Goal: Use online tool/utility: Utilize a website feature to perform a specific function

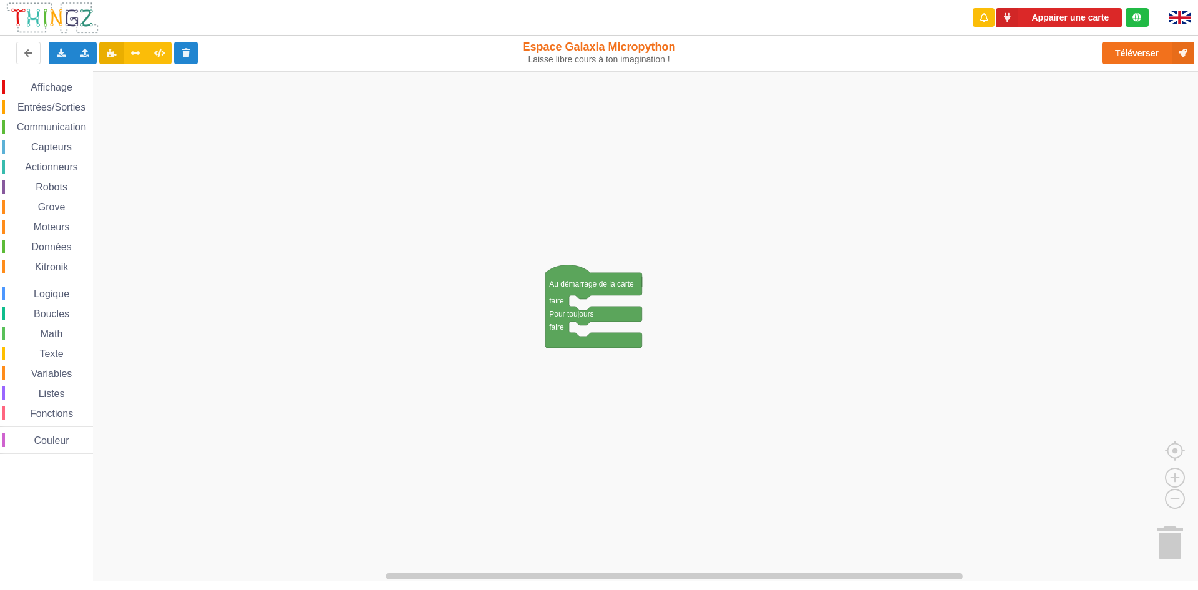
click at [67, 90] on span "Affichage" at bounding box center [51, 87] width 45 height 11
click at [678, 308] on div "Affichage Entrées/Sorties Communication Capteurs Actionneurs Robots Grove Moteu…" at bounding box center [603, 326] width 1207 height 510
click at [645, 309] on icon "Espace de travail de Blocky" at bounding box center [649, 308] width 161 height 26
click at [654, 306] on text "0" at bounding box center [655, 306] width 4 height 9
type input "255"
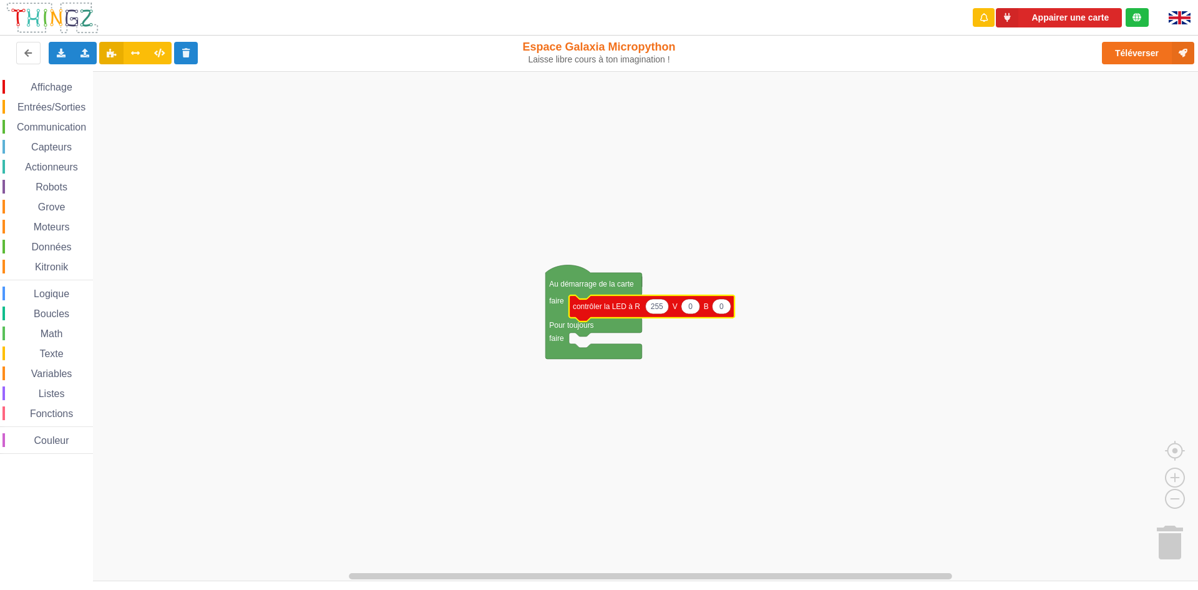
click at [699, 304] on icon "Espace de travail de Blocky" at bounding box center [691, 306] width 19 height 15
type input "255"
click at [731, 308] on icon "Espace de travail de Blocky" at bounding box center [726, 306] width 19 height 15
type input "255"
click at [66, 104] on span "Entrées/Sorties" at bounding box center [52, 107] width 72 height 11
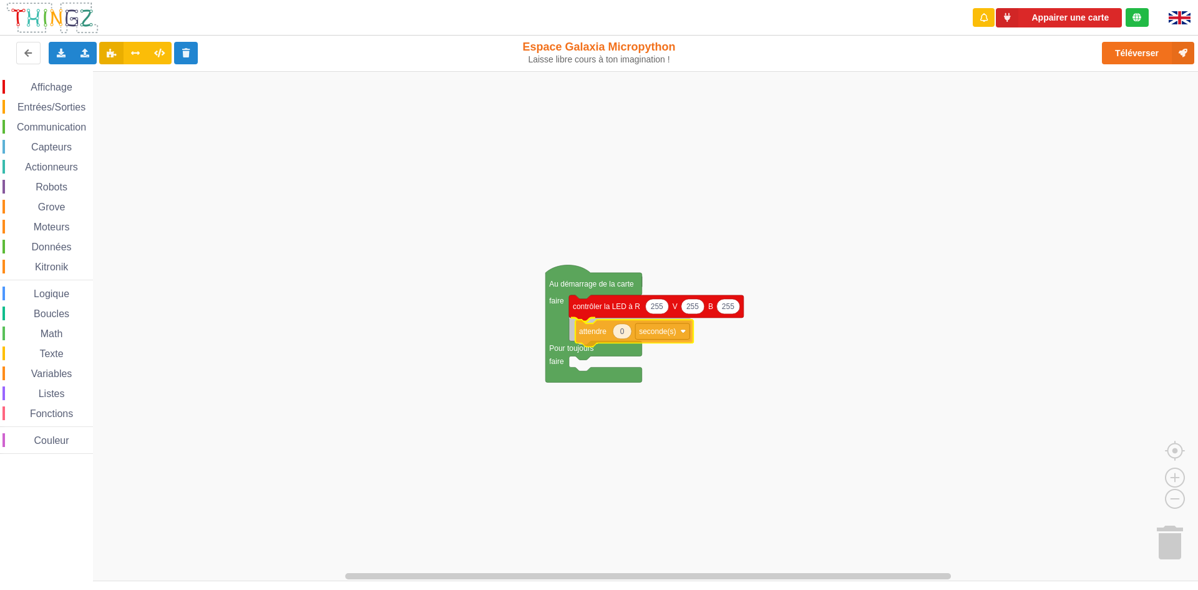
click at [608, 330] on div "Affichage Entrées/Sorties Communication Capteurs Actionneurs Robots Grove Moteu…" at bounding box center [603, 326] width 1207 height 510
drag, startPoint x: 44, startPoint y: 101, endPoint x: 112, endPoint y: 139, distance: 78.0
click at [112, 139] on div "Affichage Entrées/Sorties Communication Capteurs Actionneurs Robots Grove Moteu…" at bounding box center [603, 326] width 1207 height 510
click at [49, 80] on div "Affichage" at bounding box center [47, 87] width 91 height 14
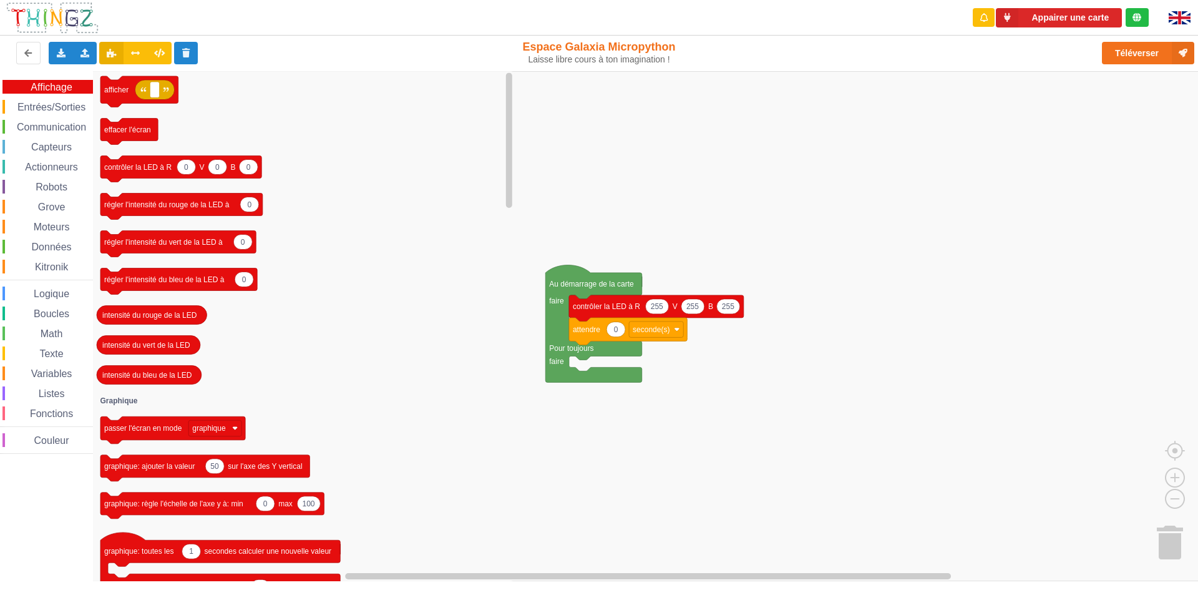
click at [439, 261] on icon "afficher effacer l'écran 0 0 0 contrôler la LED à R V B 0 régler l'intensité du…" at bounding box center [304, 326] width 423 height 510
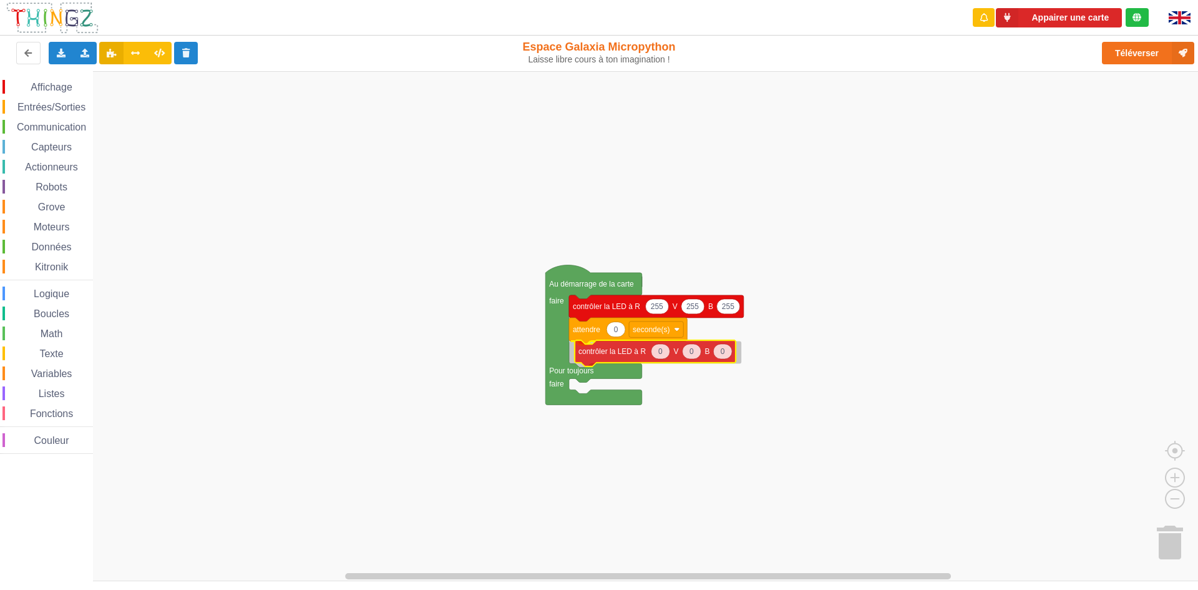
click at [608, 351] on div "Affichage Entrées/Sorties Communication Capteurs Actionneurs Robots Grove Moteu…" at bounding box center [603, 326] width 1207 height 510
click at [619, 330] on icon "Espace de travail de Blocky" at bounding box center [616, 329] width 19 height 15
type input "1"
click at [49, 106] on span "Entrées/Sorties" at bounding box center [52, 107] width 72 height 11
click at [591, 380] on div "Affichage Entrées/Sorties Communication Capteurs Actionneurs Robots Grove Moteu…" at bounding box center [603, 326] width 1207 height 510
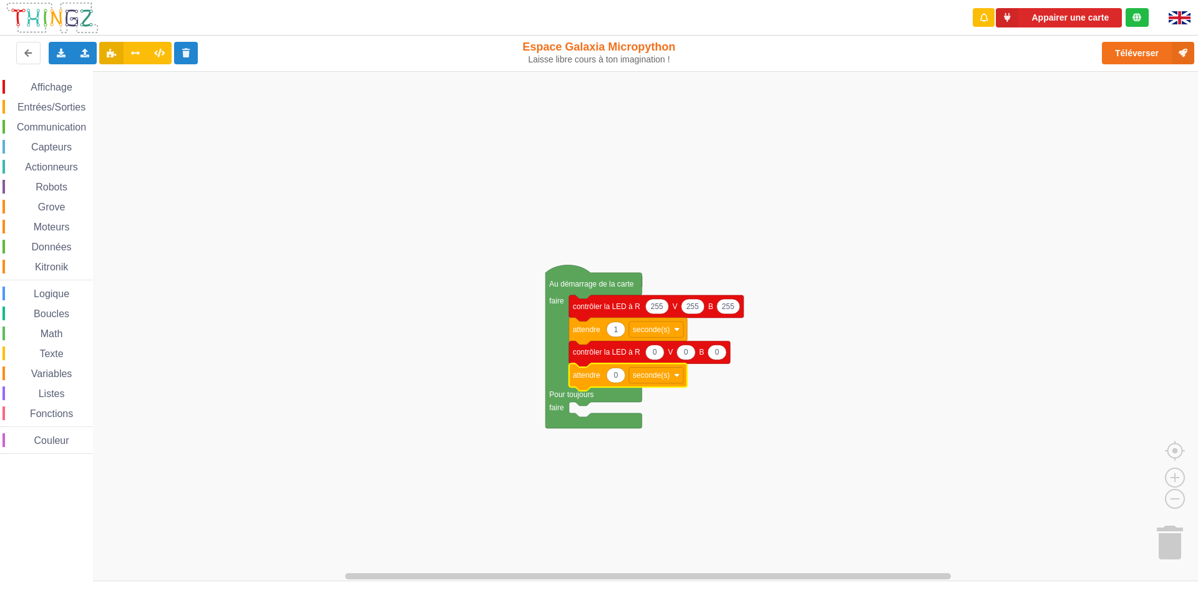
click at [615, 376] on text "0" at bounding box center [616, 375] width 4 height 9
type input "1"
click at [49, 82] on span "Affichage" at bounding box center [51, 87] width 45 height 11
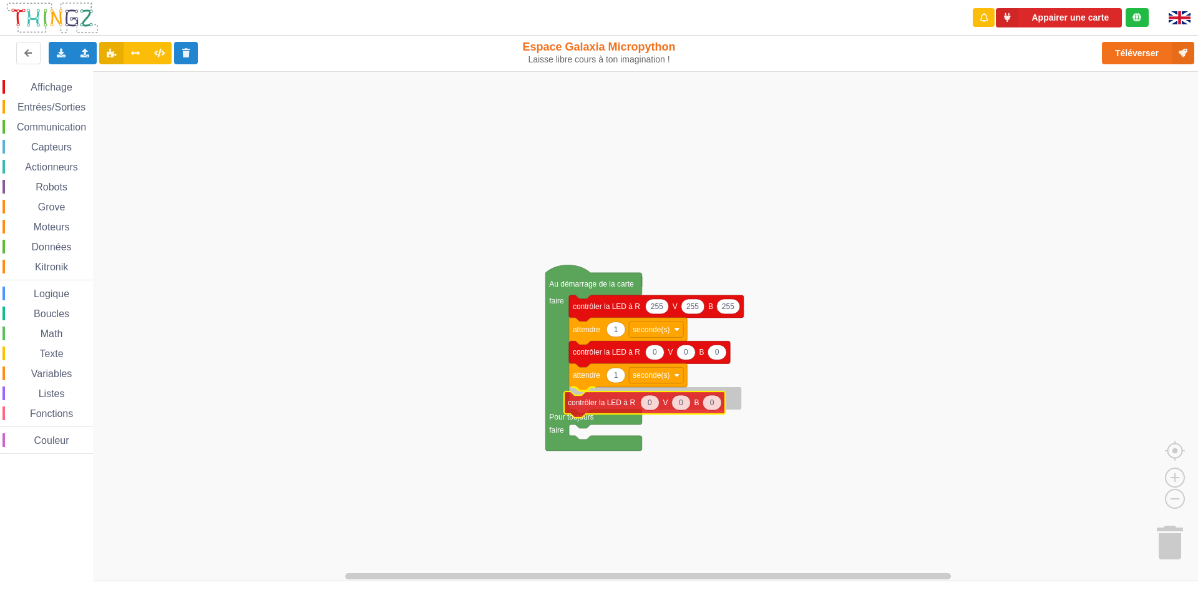
click at [599, 406] on div "Affichage Entrées/Sorties Communication Capteurs Actionneurs Robots Grove Moteu…" at bounding box center [603, 326] width 1207 height 510
click at [654, 397] on text "0" at bounding box center [655, 398] width 4 height 9
type input "255"
click at [696, 401] on icon "Espace de travail de Blocky" at bounding box center [691, 398] width 19 height 15
type input "255"
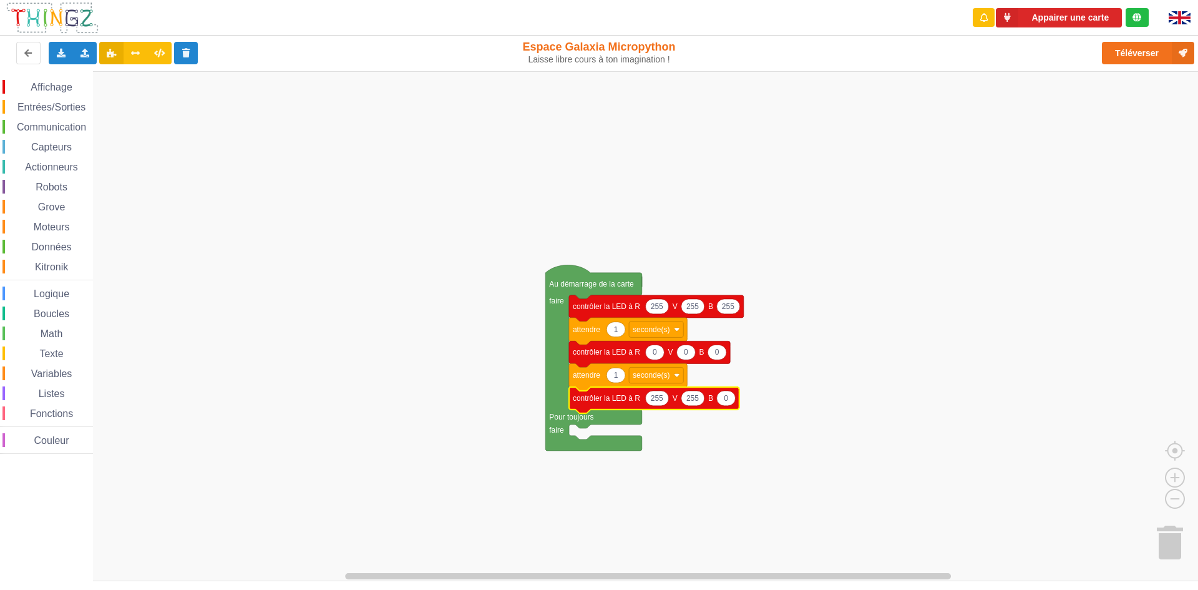
click at [727, 399] on text "0" at bounding box center [726, 398] width 4 height 9
type input "255"
click at [42, 107] on span "Entrées/Sorties" at bounding box center [52, 107] width 72 height 11
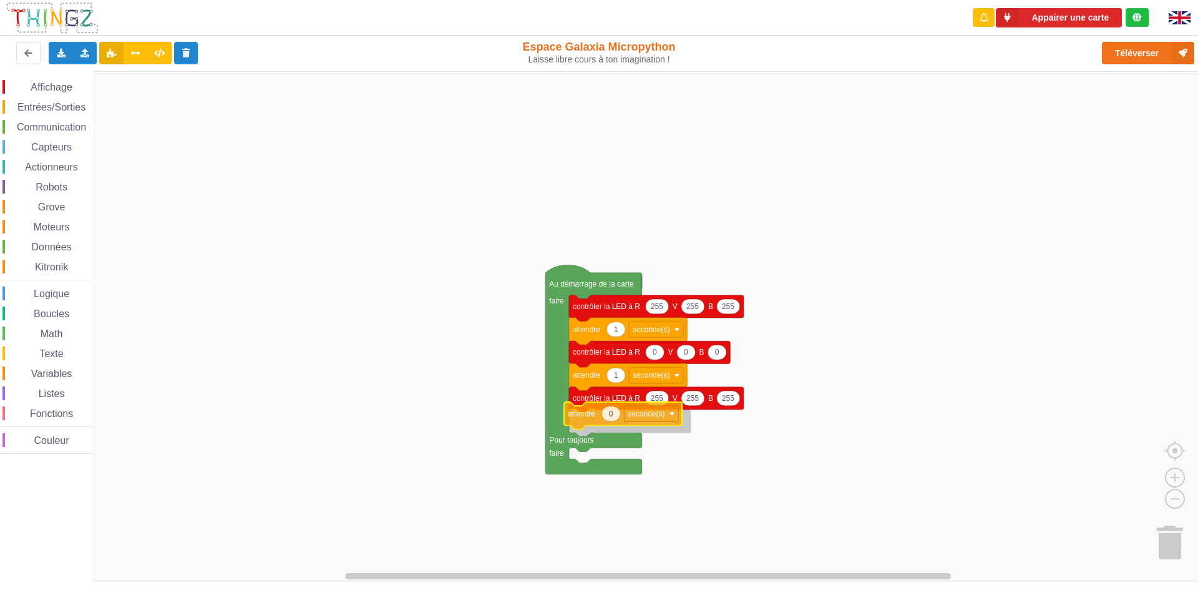
click at [593, 421] on div "Affichage Entrées/Sorties Communication Capteurs Actionneurs Robots Grove Moteu…" at bounding box center [603, 326] width 1207 height 510
click at [612, 427] on icon "Espace de travail de Blocky" at bounding box center [616, 421] width 19 height 15
type input "1"
click at [51, 90] on span "Affichage" at bounding box center [51, 87] width 45 height 11
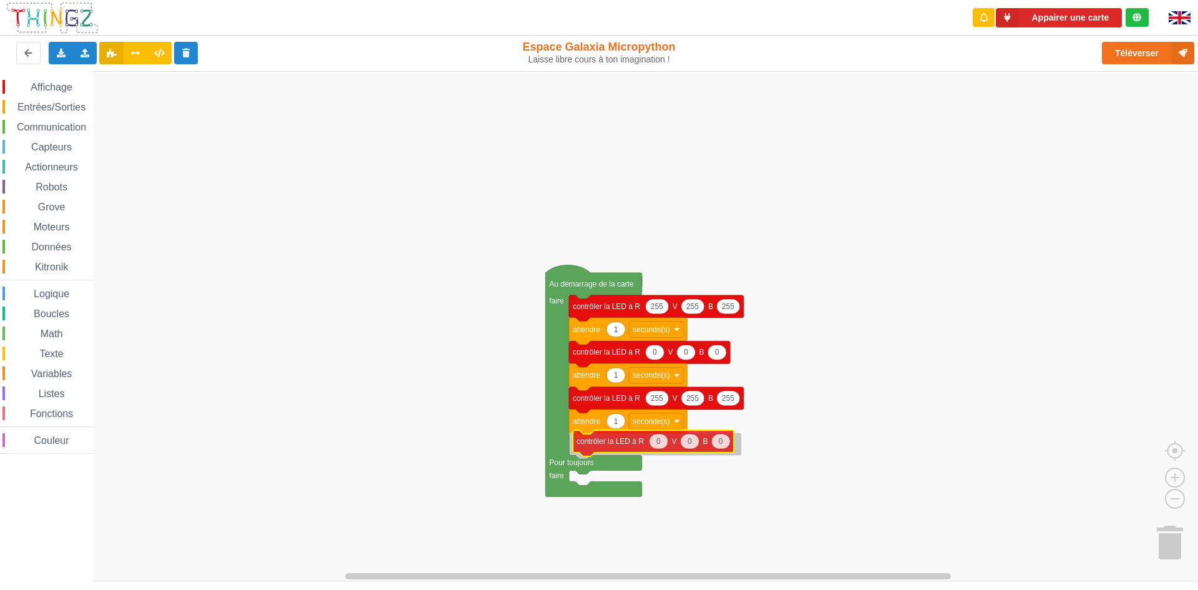
click at [606, 451] on div "Affichage Entrées/Sorties Communication Capteurs Actionneurs Robots Grove Moteu…" at bounding box center [603, 326] width 1207 height 510
click at [51, 109] on span "Entrées/Sorties" at bounding box center [52, 107] width 72 height 11
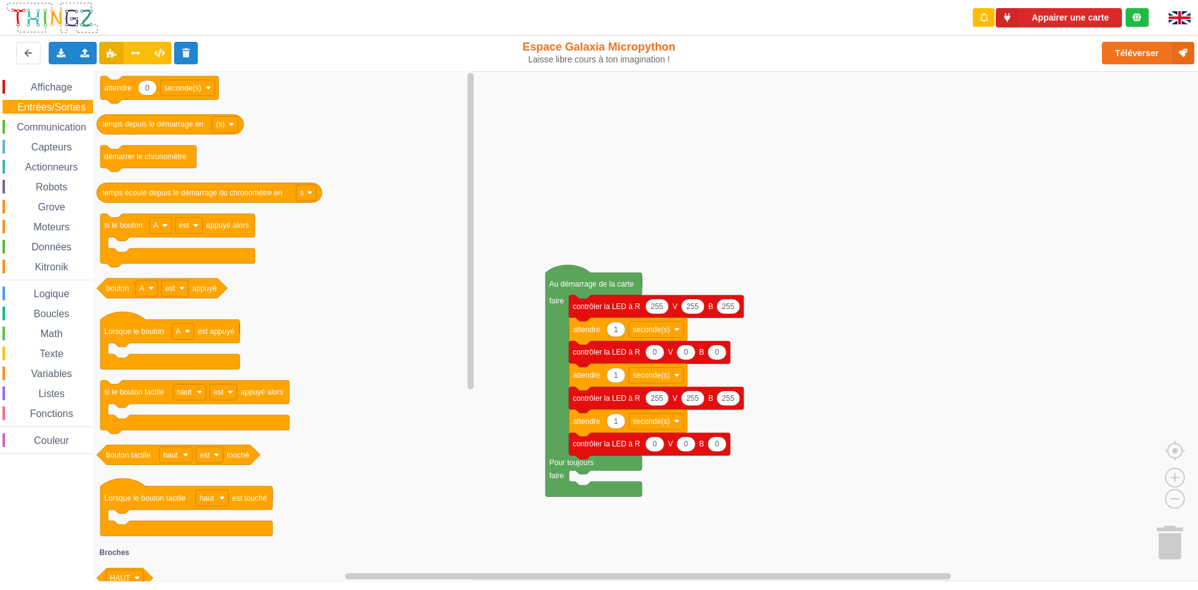
click at [400, 342] on icon "0 attendre seconde(s) temps depuis le démarrage en (s) démarrer le chronomètre …" at bounding box center [285, 326] width 384 height 510
click at [293, 254] on icon "0 attendre seconde(s) temps depuis le démarrage en (s) démarrer le chronomètre …" at bounding box center [285, 326] width 384 height 510
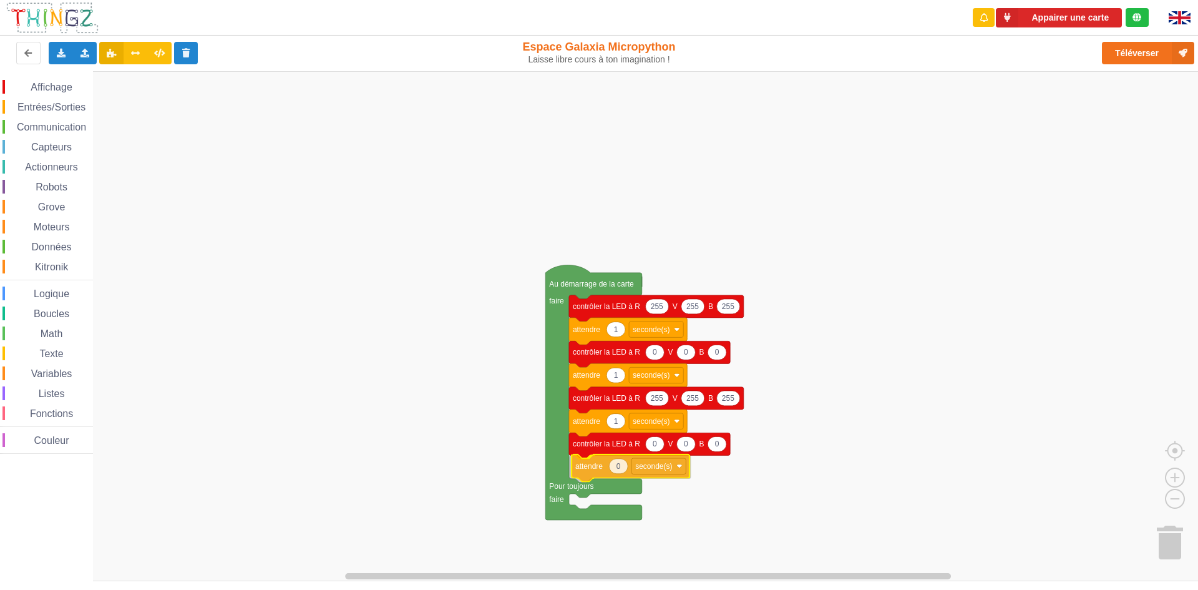
click at [597, 472] on div "Affichage Entrées/Sorties Communication Capteurs Actionneurs Robots Grove Moteu…" at bounding box center [603, 326] width 1207 height 510
click at [617, 461] on icon "Espace de travail de Blocky" at bounding box center [616, 466] width 19 height 15
type input "1"
click at [394, 370] on div "Affichage Entrées/Sorties Communication Capteurs Actionneurs Robots Grove Moteu…" at bounding box center [603, 326] width 1207 height 510
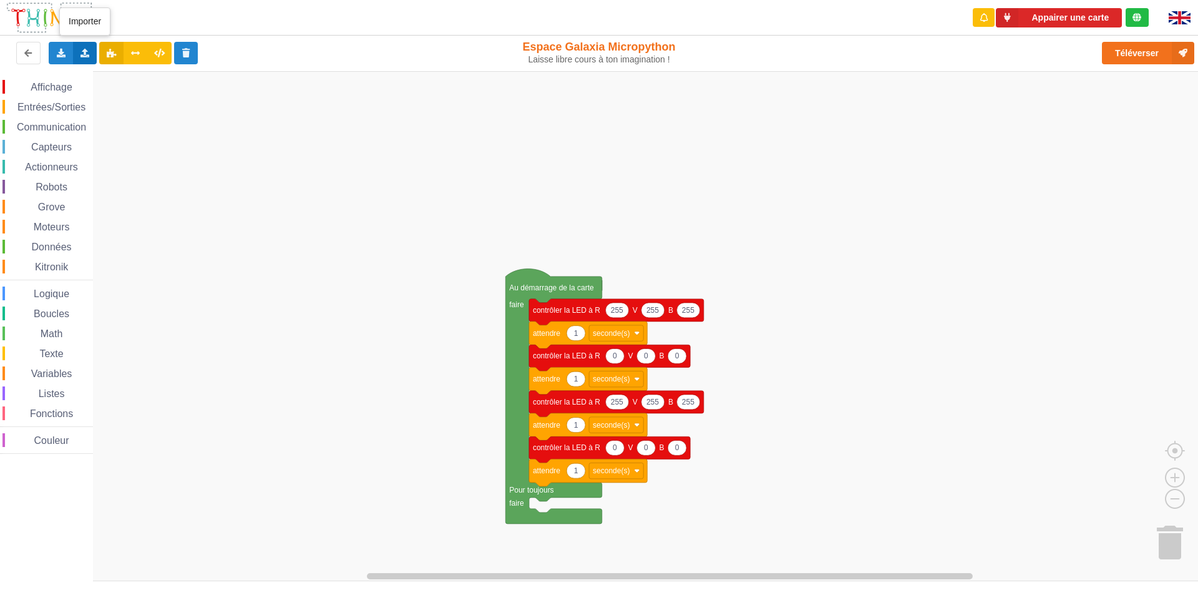
click at [81, 51] on icon at bounding box center [85, 52] width 11 height 7
click at [122, 76] on span "Importer un assemblage de blocs" at bounding box center [171, 76] width 129 height 10
click at [82, 51] on icon at bounding box center [85, 52] width 11 height 7
click at [118, 73] on span "Importer un assemblage de blocs" at bounding box center [171, 76] width 129 height 10
click at [56, 44] on div "Exporter l'assemblage de blocs Exporter l'assemblage de blocs au format Python" at bounding box center [61, 53] width 24 height 22
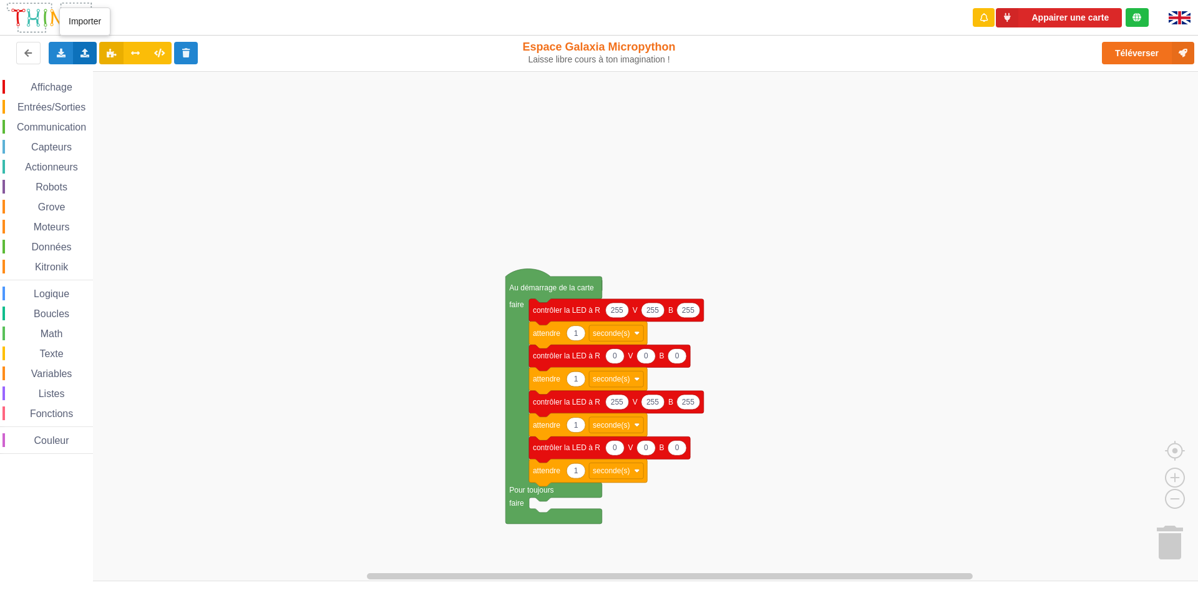
click at [89, 47] on div "Importer un assemblage de blocs Importer du code Python" at bounding box center [85, 53] width 24 height 22
click at [56, 54] on icon at bounding box center [61, 52] width 11 height 7
click at [86, 49] on icon at bounding box center [85, 52] width 11 height 7
click at [158, 54] on icon at bounding box center [159, 52] width 11 height 7
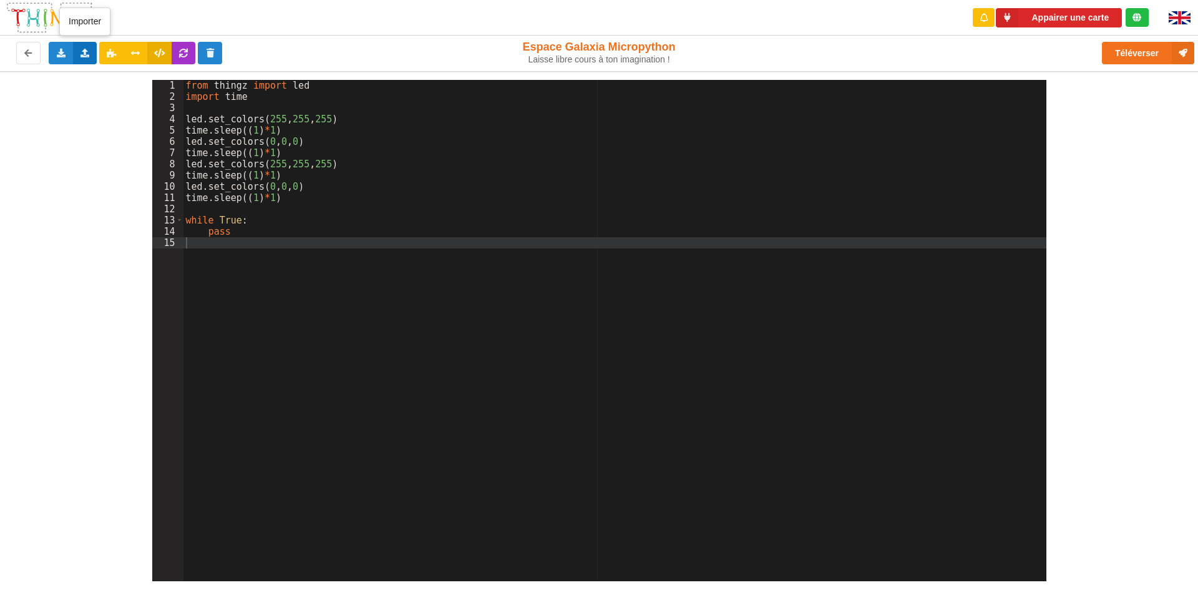
click at [80, 56] on icon at bounding box center [85, 52] width 11 height 7
click at [22, 56] on button at bounding box center [28, 53] width 24 height 22
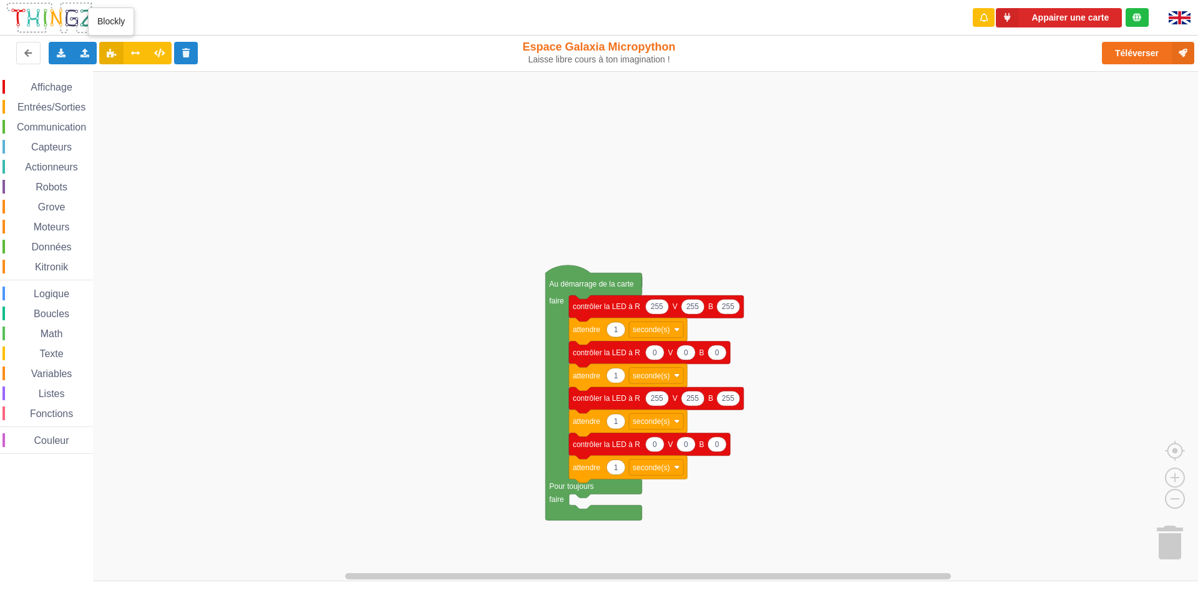
click at [110, 47] on button at bounding box center [111, 53] width 24 height 22
click at [1048, 18] on button "Appairer une carte" at bounding box center [1059, 17] width 126 height 19
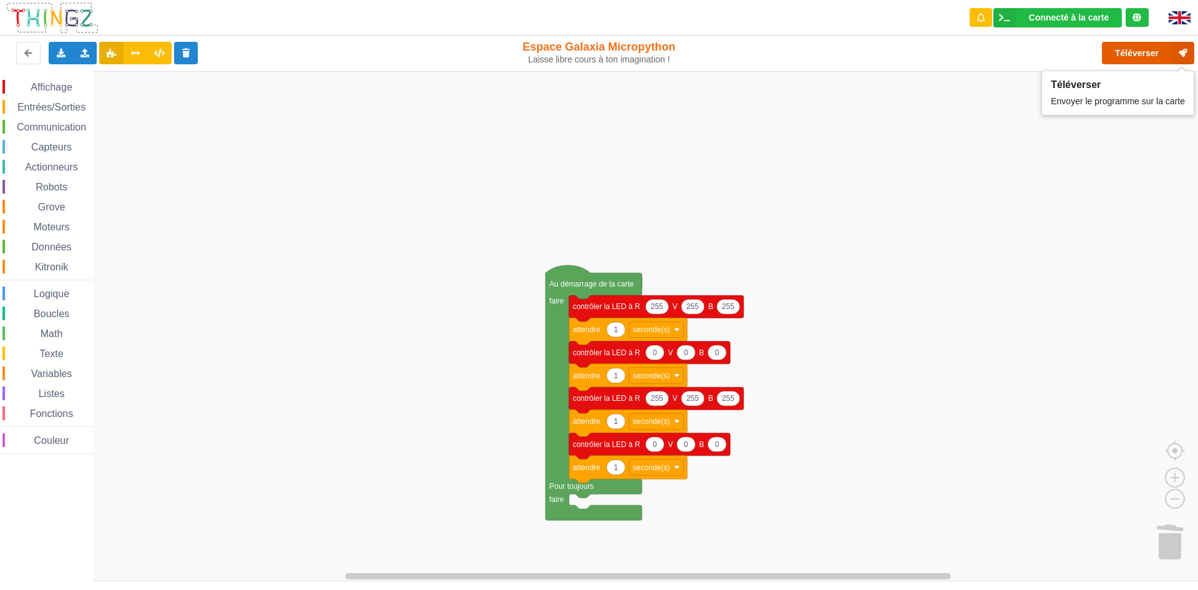
click at [1129, 53] on button "Téléverser" at bounding box center [1148, 53] width 92 height 22
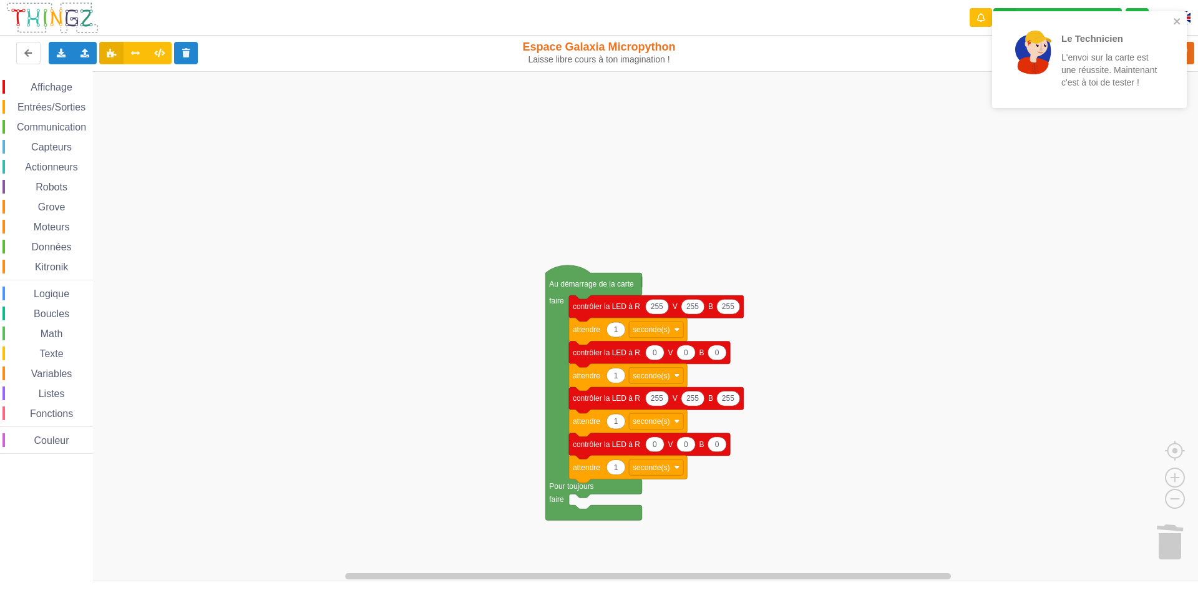
click at [1077, 170] on rect "Espace de travail de Blocky" at bounding box center [603, 326] width 1207 height 510
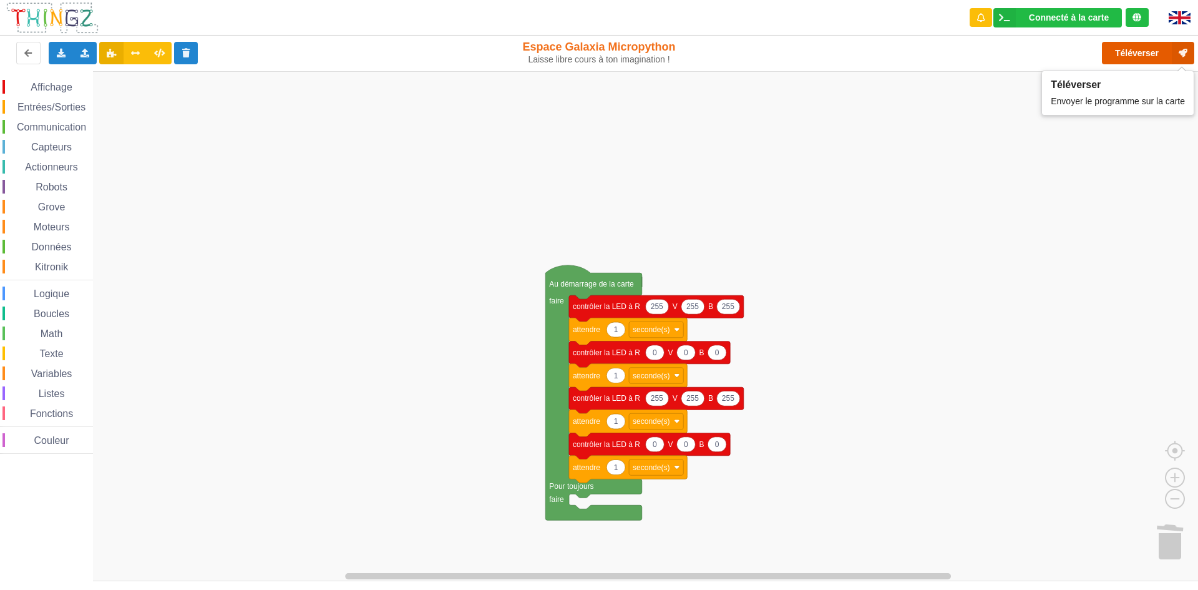
click at [1149, 47] on button "Téléverser" at bounding box center [1148, 53] width 92 height 22
click at [166, 47] on button at bounding box center [159, 53] width 24 height 22
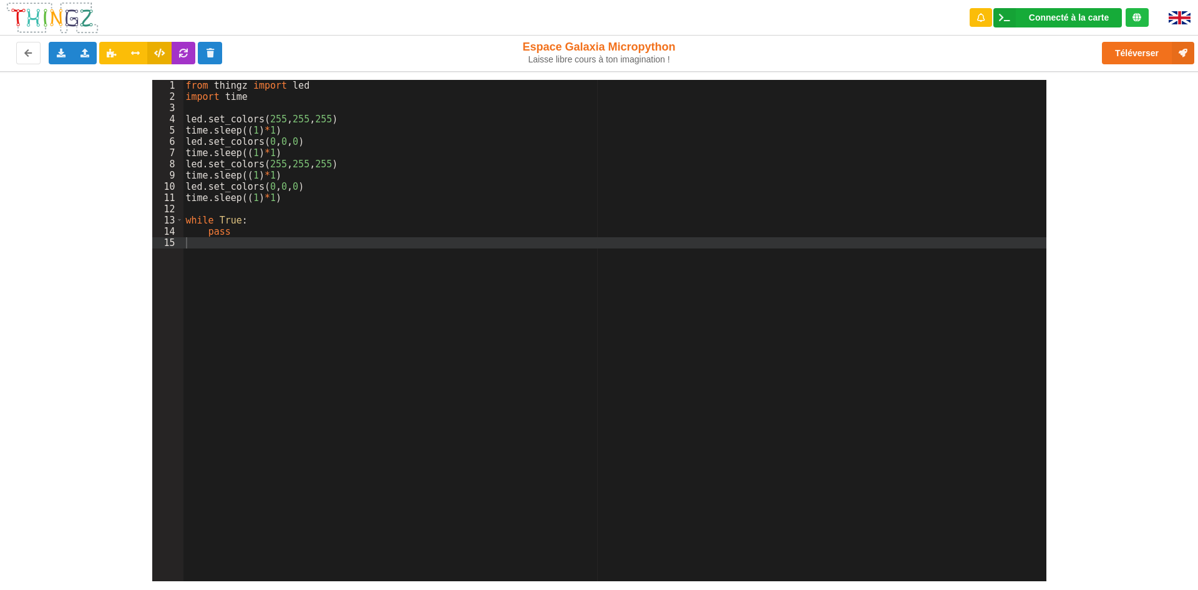
click at [1094, 15] on div "Connecté à la carte" at bounding box center [1069, 17] width 80 height 9
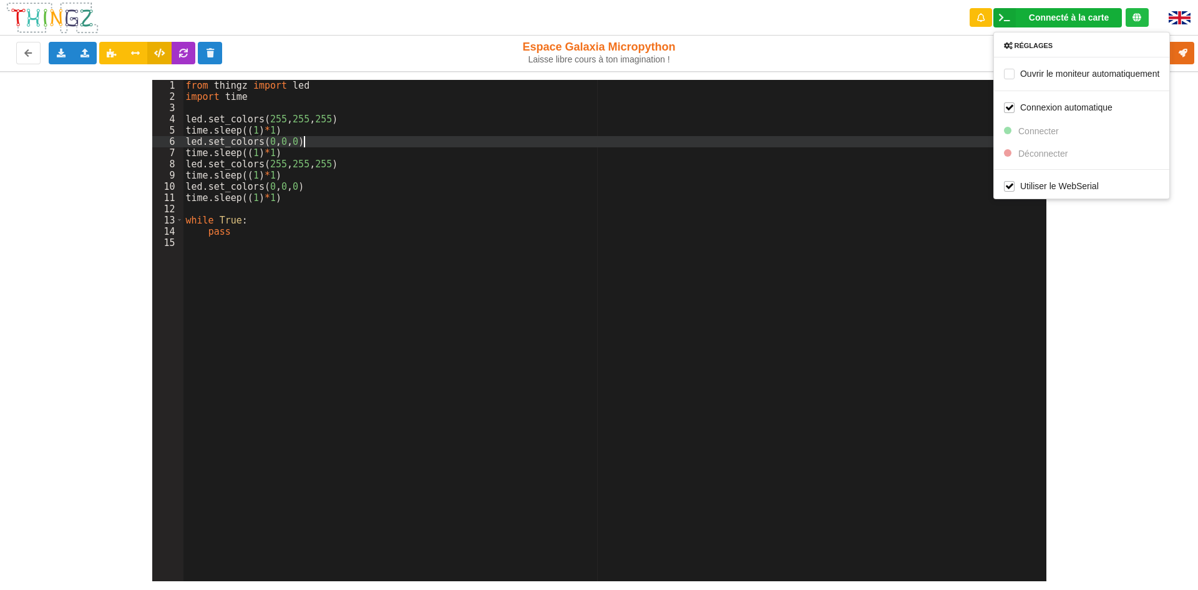
click at [846, 138] on div "from thingz import led import time led . set_colors ( 255 , 255 , 255 ) time . …" at bounding box center [615, 342] width 863 height 524
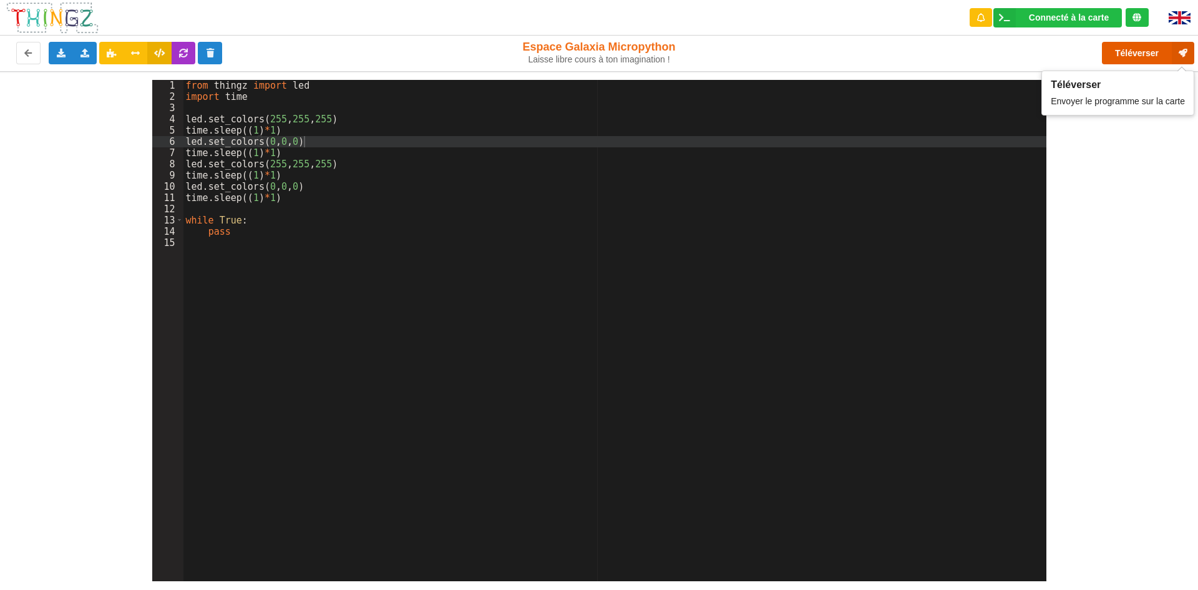
click at [1117, 46] on button "Téléverser" at bounding box center [1148, 53] width 92 height 22
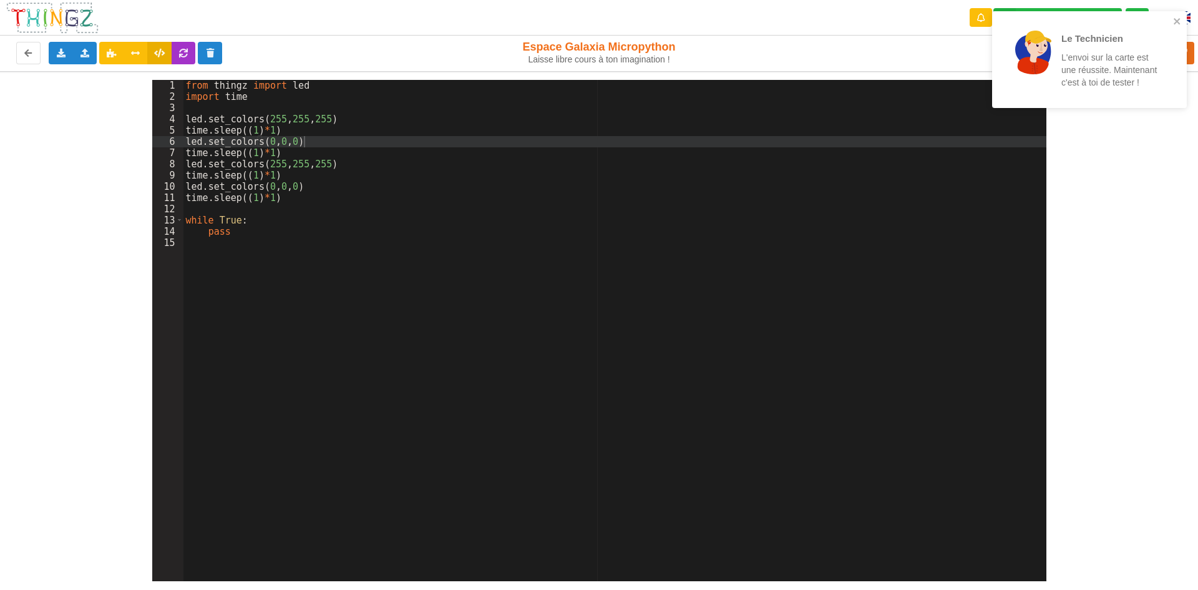
click at [1132, 165] on div "1 2 3 4 5 6 7 8 9 10 11 12 13 14 15 from thingz import led import time led . se…" at bounding box center [599, 326] width 1216 height 510
click at [1171, 17] on div "Le Technicien L'envoi sur la carte est une réussite. Maintenant c'est à toi de …" at bounding box center [1085, 59] width 176 height 87
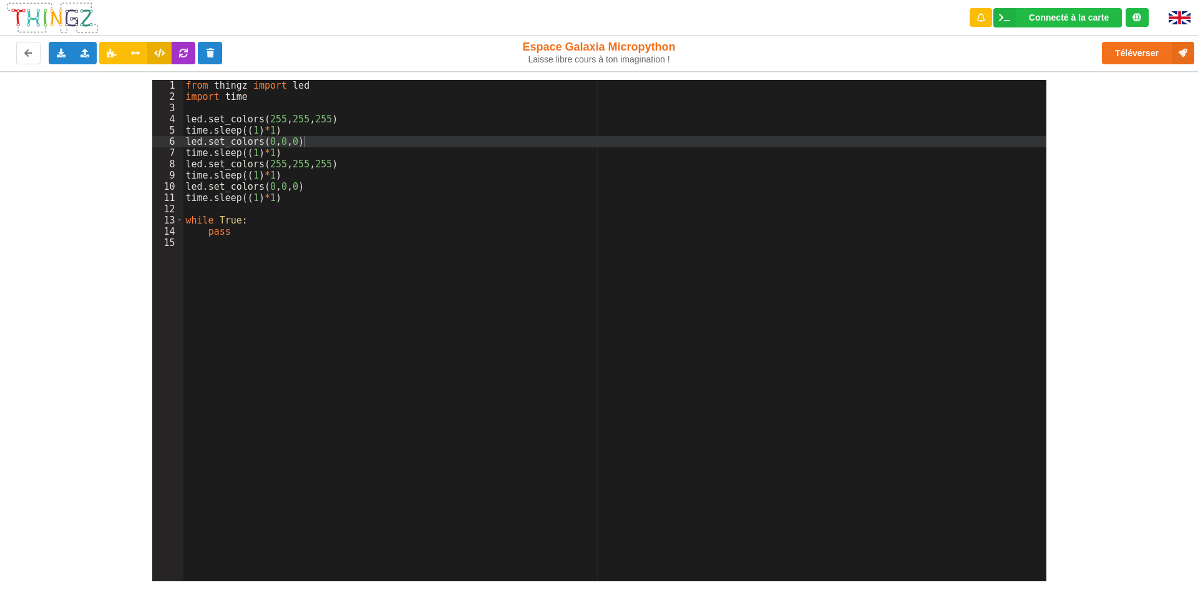
click at [1156, 51] on div "Le Technicien L'envoi sur la carte est une réussite. Maintenant c'est à toi de …" at bounding box center [599, 286] width 1216 height 590
click at [1180, 53] on icon at bounding box center [1183, 53] width 22 height 22
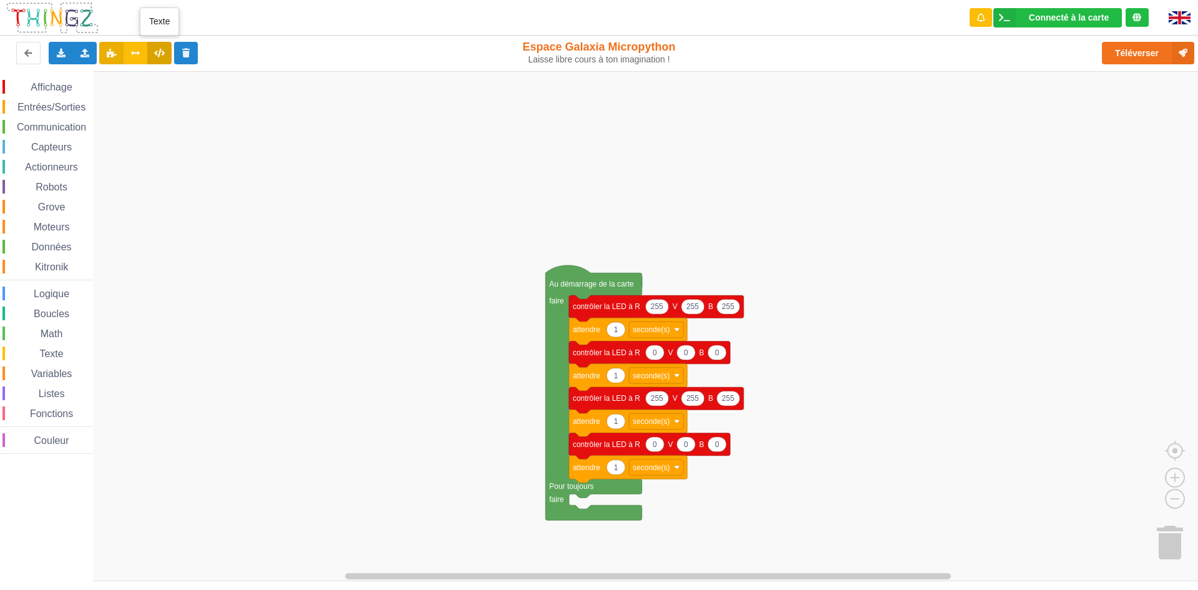
click at [159, 47] on button at bounding box center [159, 53] width 24 height 22
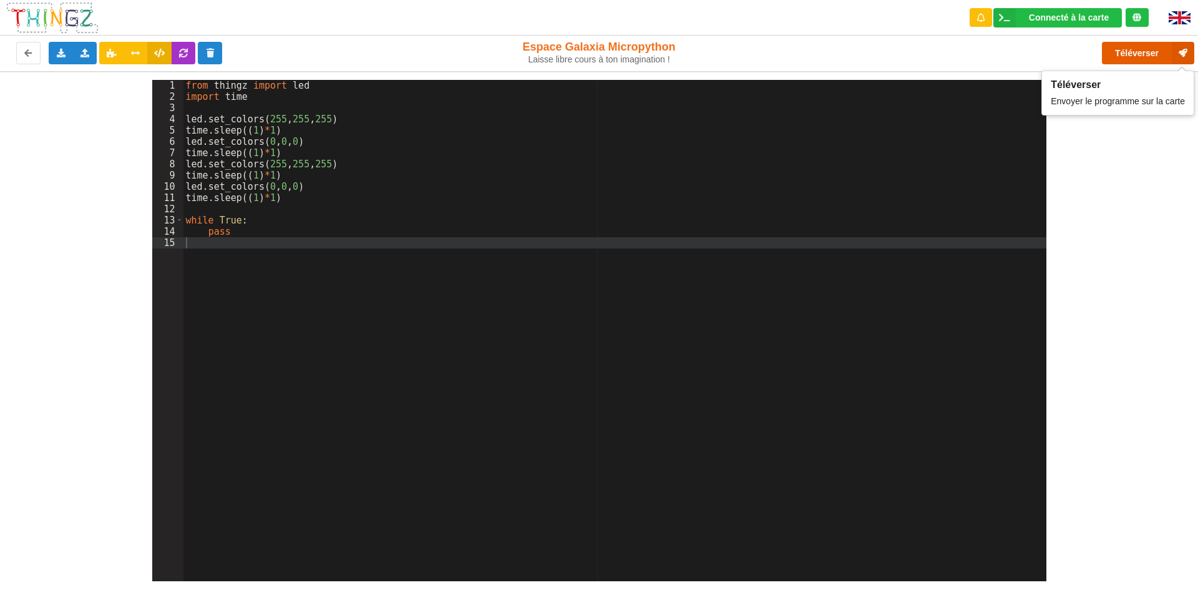
click at [1155, 49] on button "Téléverser" at bounding box center [1148, 53] width 92 height 22
click at [1100, 14] on div "Connecté à la carte" at bounding box center [1069, 17] width 80 height 9
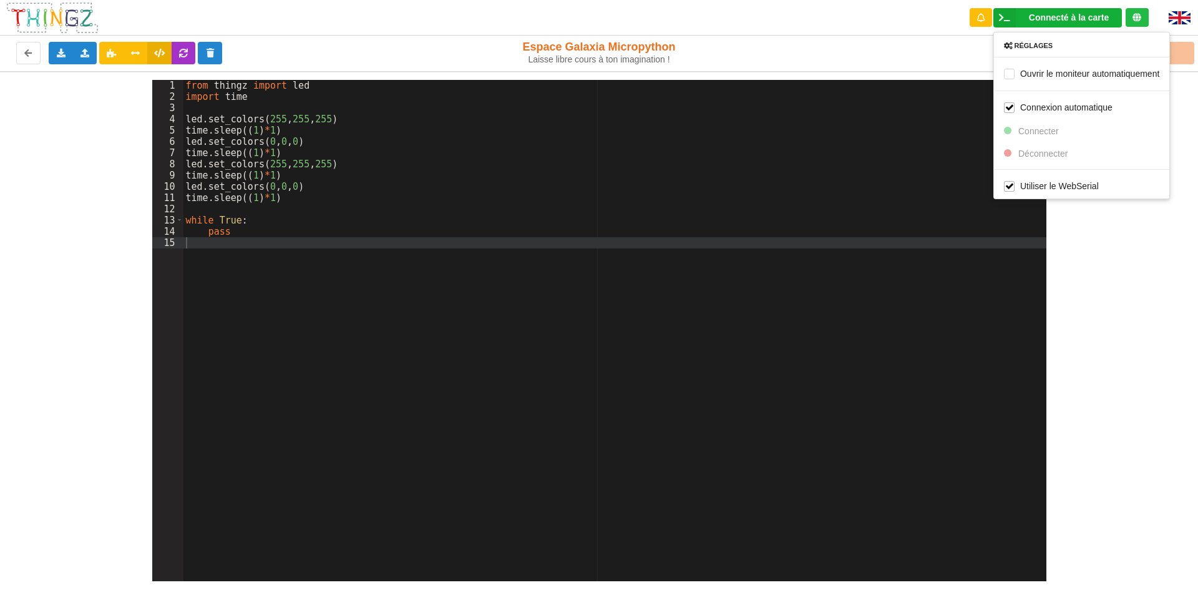
click at [1109, 237] on div "1 2 3 4 5 6 7 8 9 10 11 12 13 14 15 from thingz import led import time led . se…" at bounding box center [599, 326] width 1216 height 510
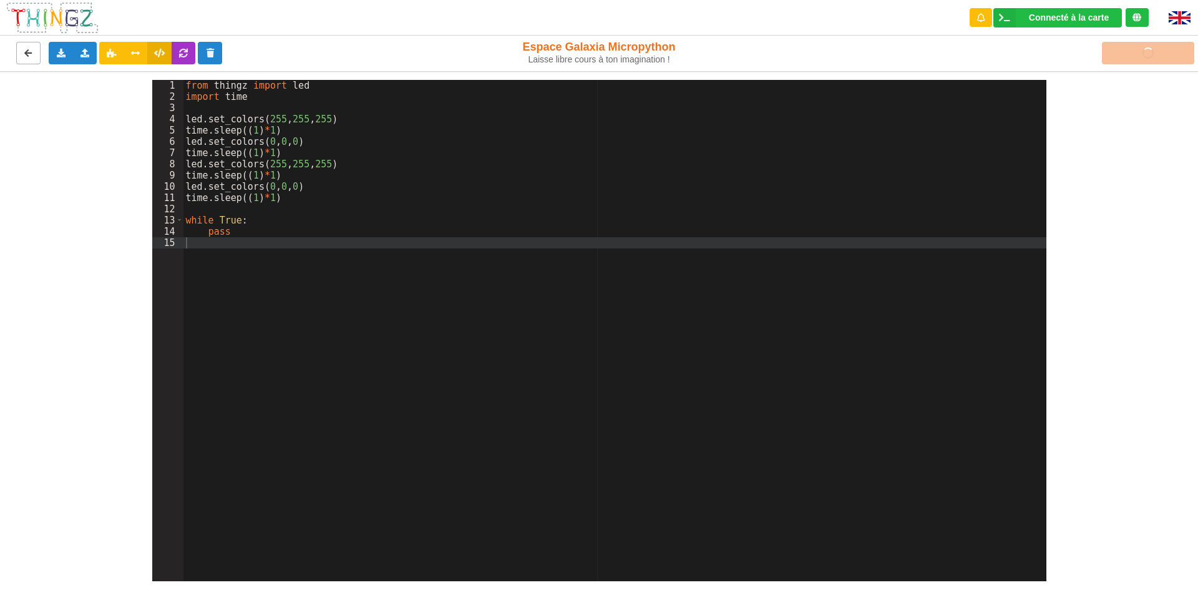
click at [29, 49] on icon at bounding box center [28, 52] width 11 height 7
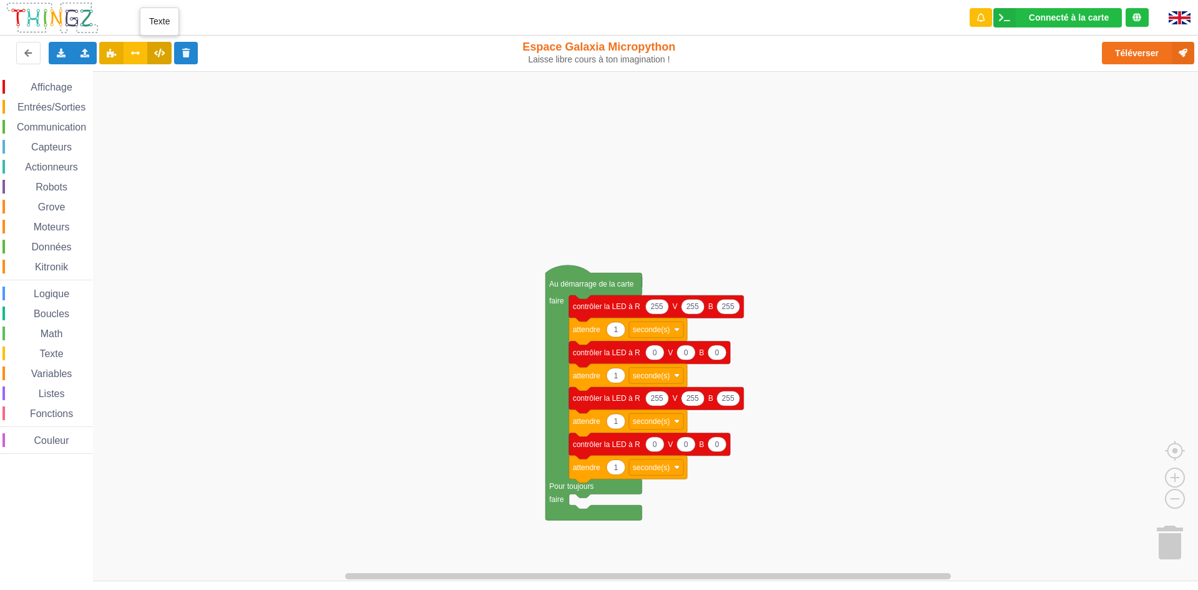
click at [164, 49] on icon at bounding box center [159, 52] width 11 height 7
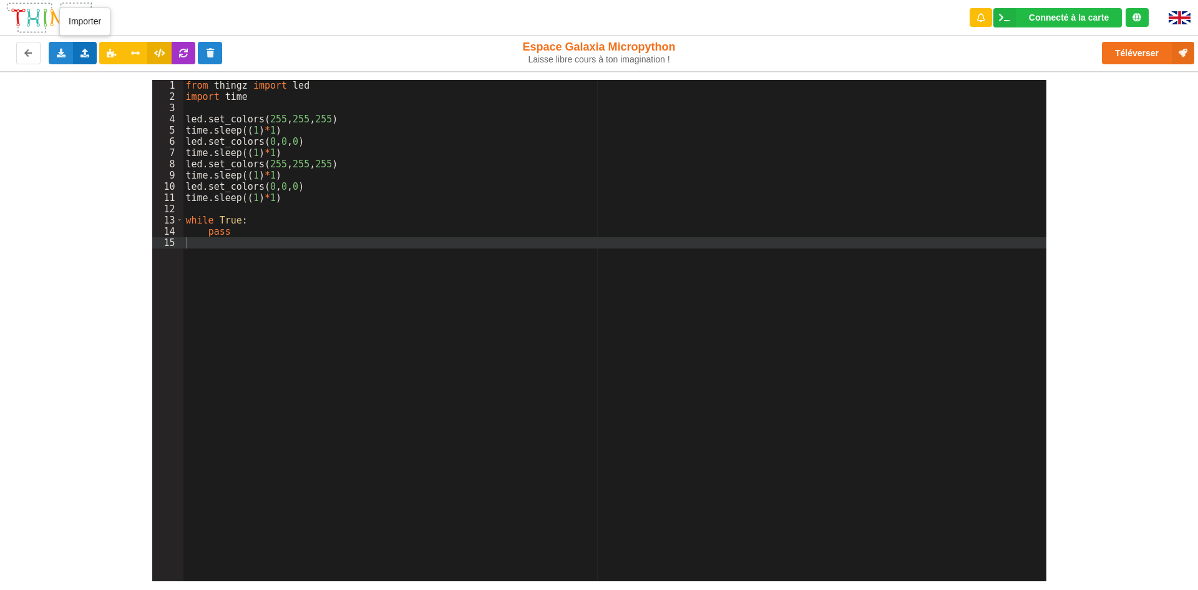
click at [83, 59] on div "Importer un assemblage de blocs Importer du code Python" at bounding box center [85, 53] width 24 height 22
click at [188, 97] on span "Importer du code Python" at bounding box center [155, 99] width 96 height 10
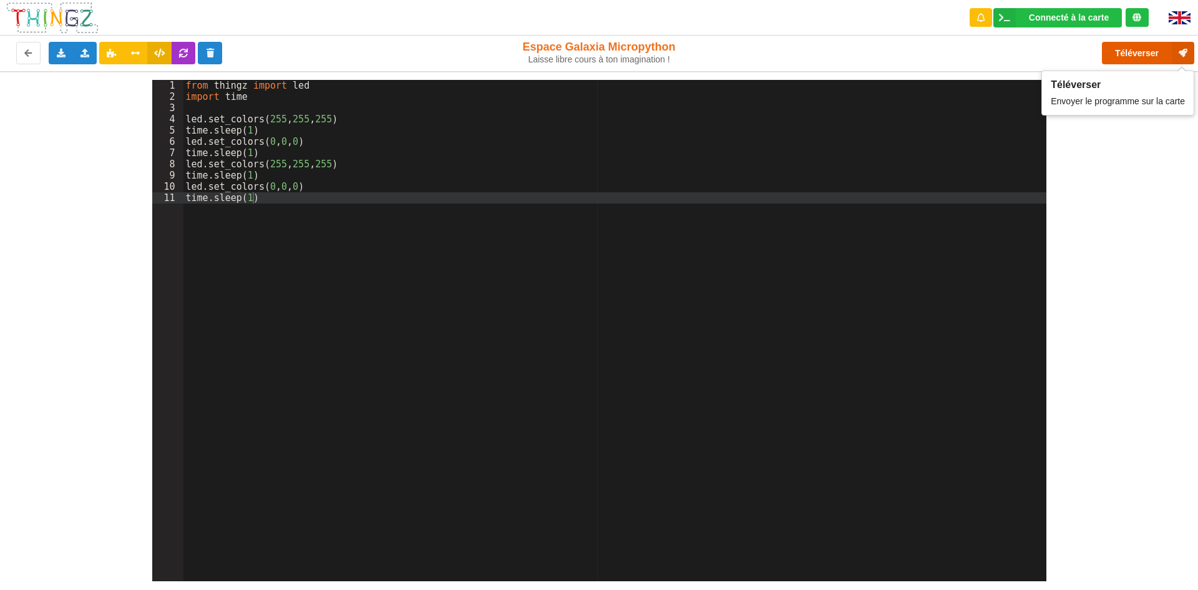
click at [1157, 48] on button "Téléverser" at bounding box center [1148, 53] width 92 height 22
click at [1176, 47] on icon at bounding box center [1183, 53] width 22 height 22
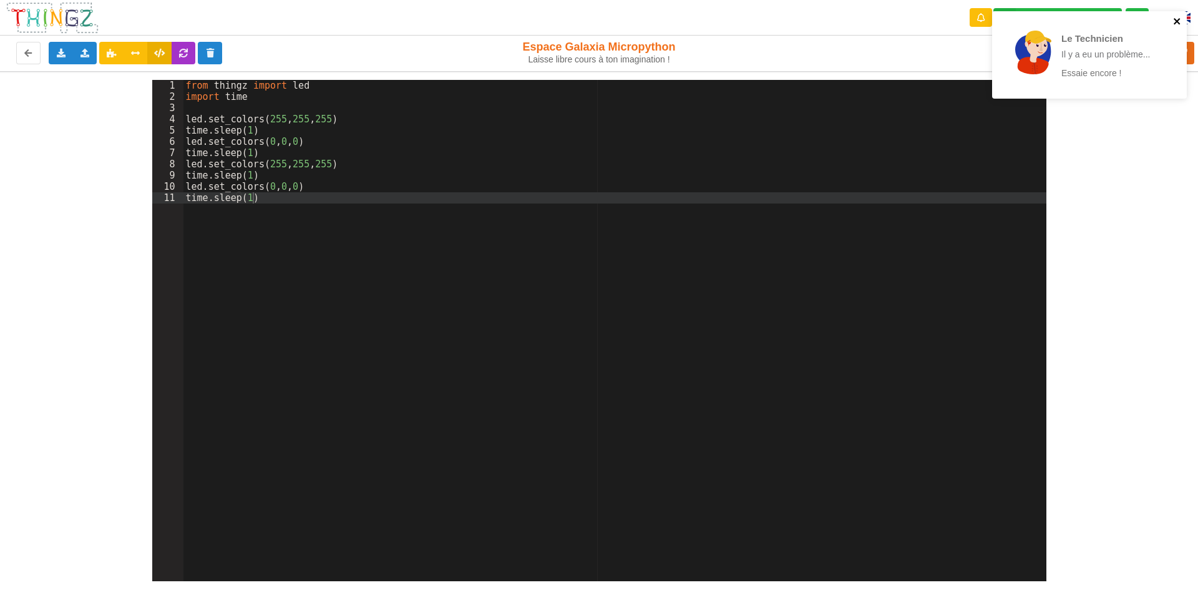
click at [1180, 19] on icon "close" at bounding box center [1177, 21] width 6 height 6
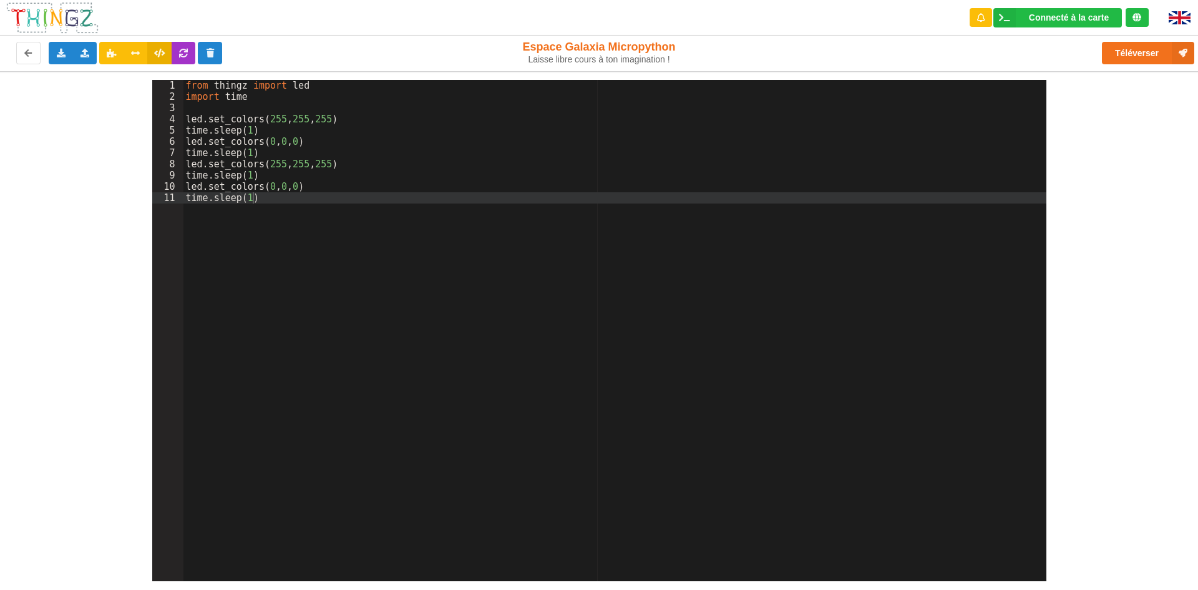
click at [1168, 39] on div "Téléverser" at bounding box center [958, 53] width 491 height 40
click at [1169, 50] on button "Téléverser" at bounding box center [1148, 53] width 92 height 22
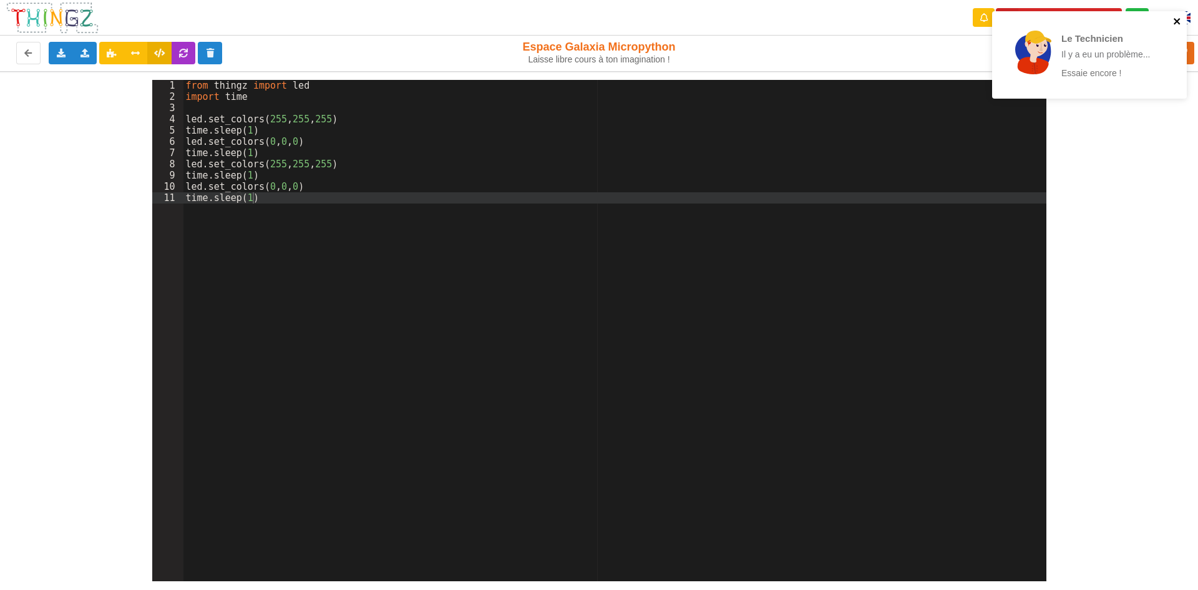
click at [1175, 19] on icon "close" at bounding box center [1177, 21] width 6 height 6
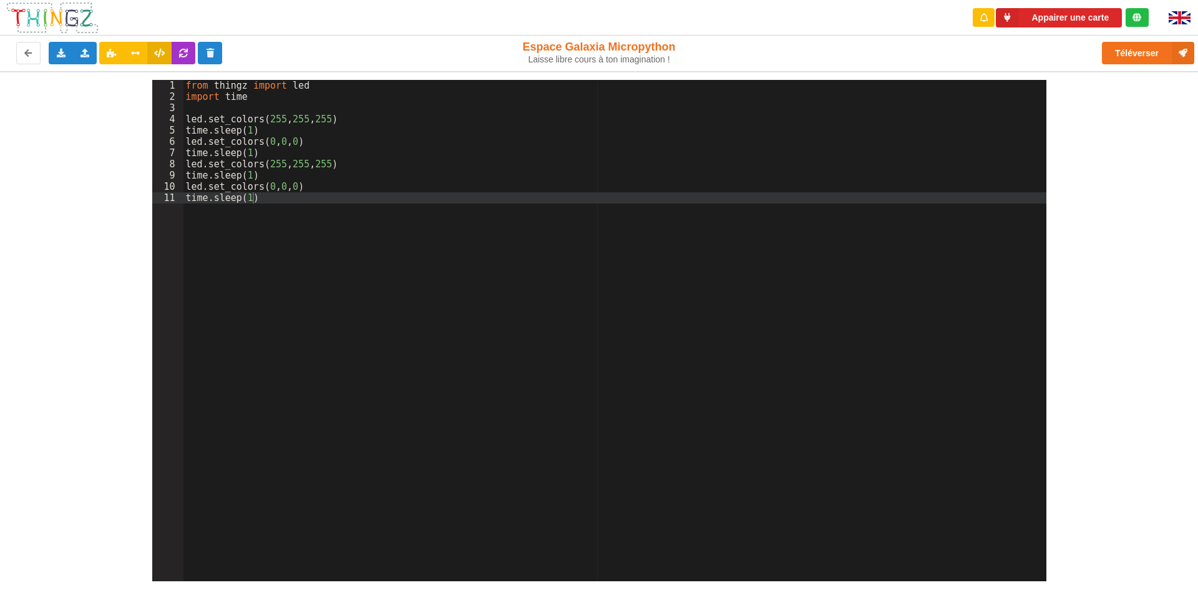
click at [1066, 16] on div "Le Technicien Il y a eu un problème... Essaie encore !" at bounding box center [1090, 59] width 200 height 101
click at [1091, 16] on button "Appairer une carte" at bounding box center [1059, 17] width 126 height 19
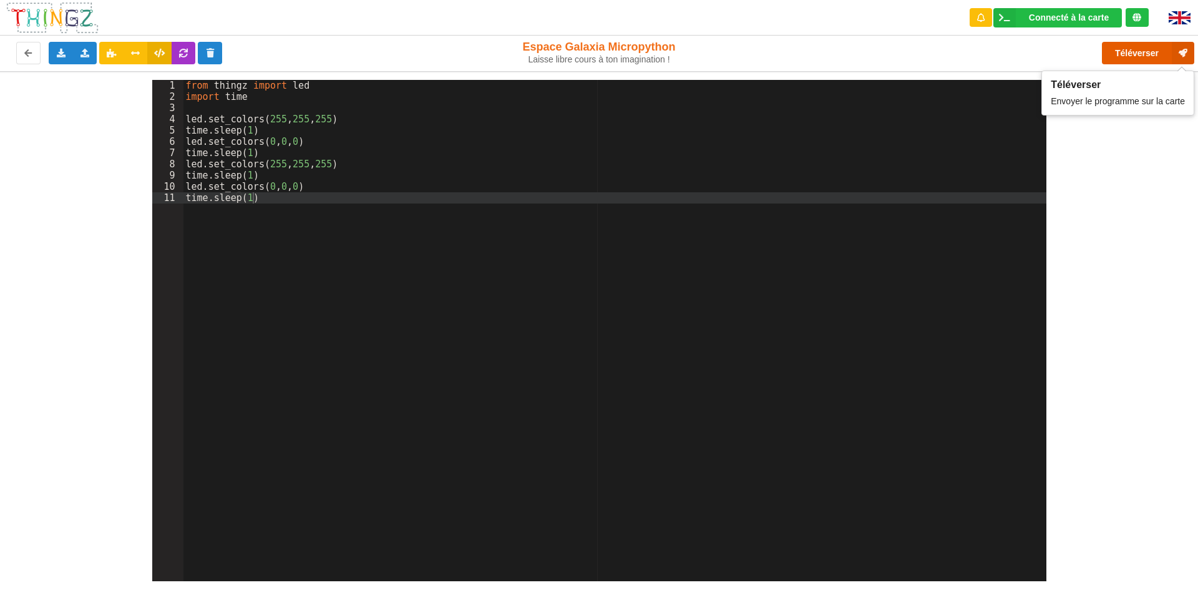
click at [1155, 48] on button "Téléverser" at bounding box center [1148, 53] width 92 height 22
